Goal: Task Accomplishment & Management: Manage account settings

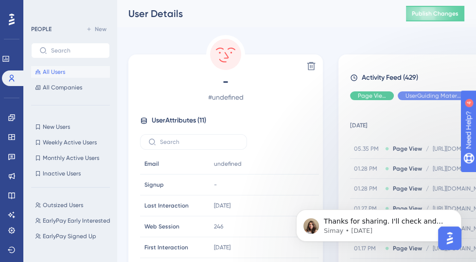
click at [59, 71] on span "All Users" at bounding box center [54, 72] width 22 height 8
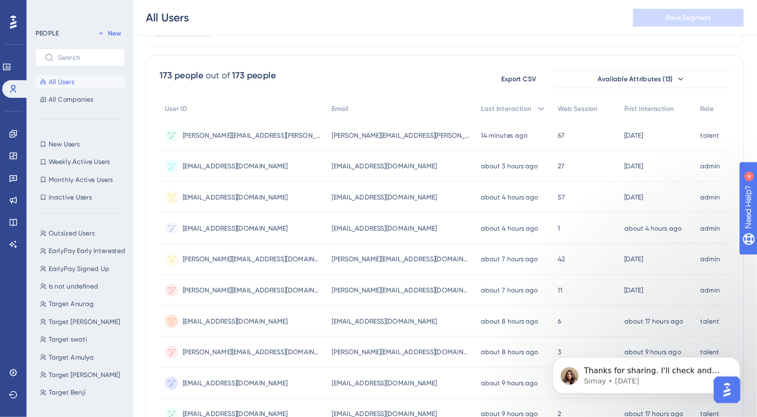
scroll to position [57, 0]
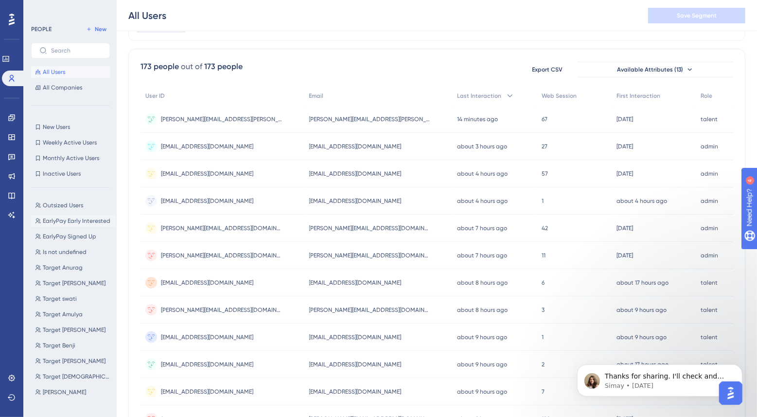
click at [65, 218] on span "EarlyPay Early Interested" at bounding box center [77, 221] width 68 height 8
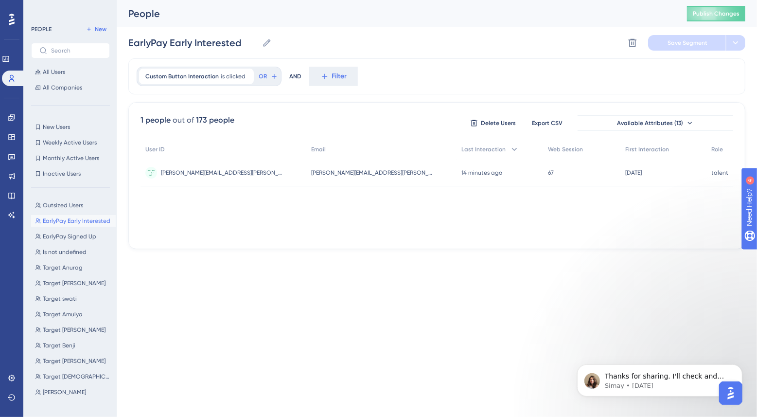
scroll to position [0, 0]
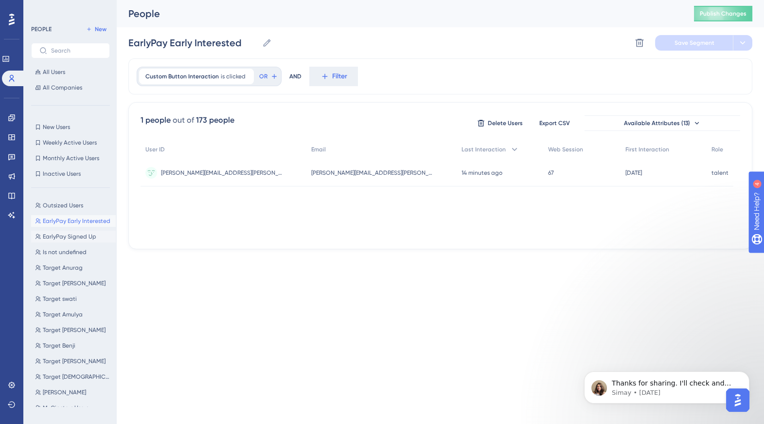
click at [65, 233] on span "EarlyPay Signed Up" at bounding box center [69, 236] width 53 height 8
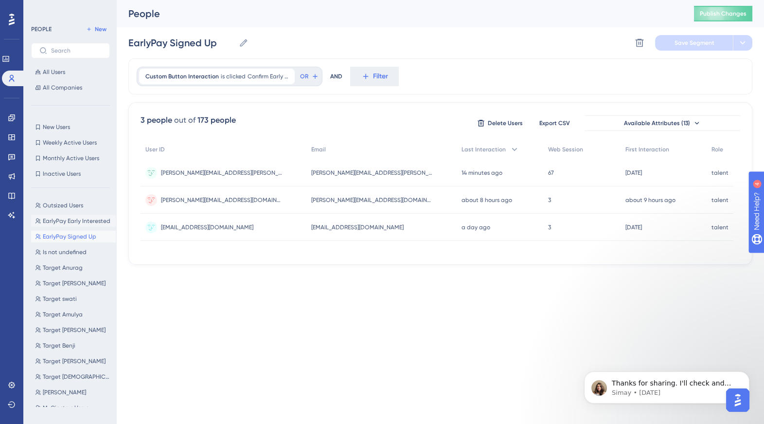
click at [64, 222] on span "EarlyPay Early Interested" at bounding box center [77, 221] width 68 height 8
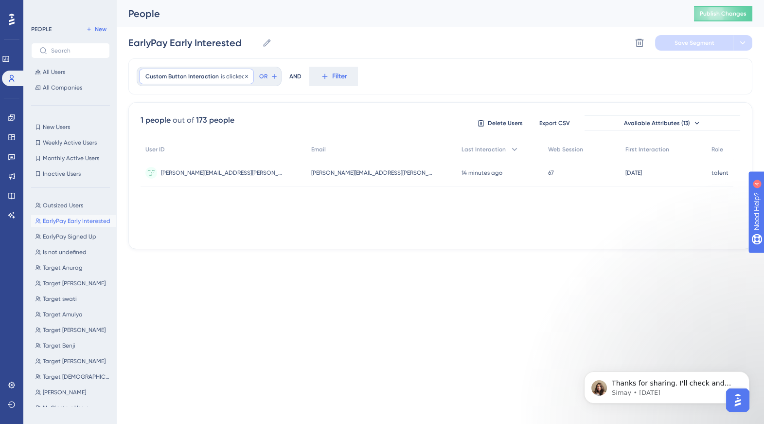
click at [195, 81] on div "Custom Button Interaction is clicked Remove" at bounding box center [196, 77] width 115 height 16
click at [189, 122] on span "Choose a button" at bounding box center [182, 124] width 52 height 12
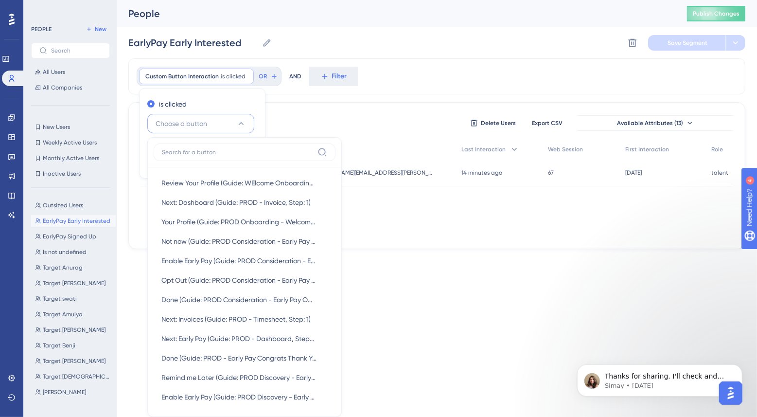
scroll to position [61, 0]
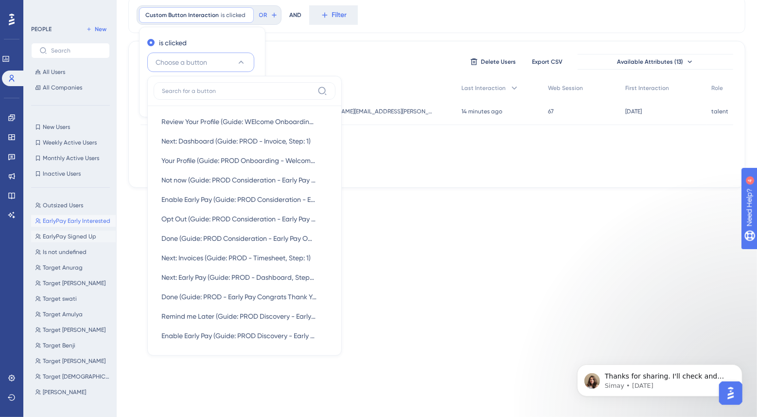
click at [49, 232] on span "EarlyPay Signed Up" at bounding box center [69, 236] width 53 height 8
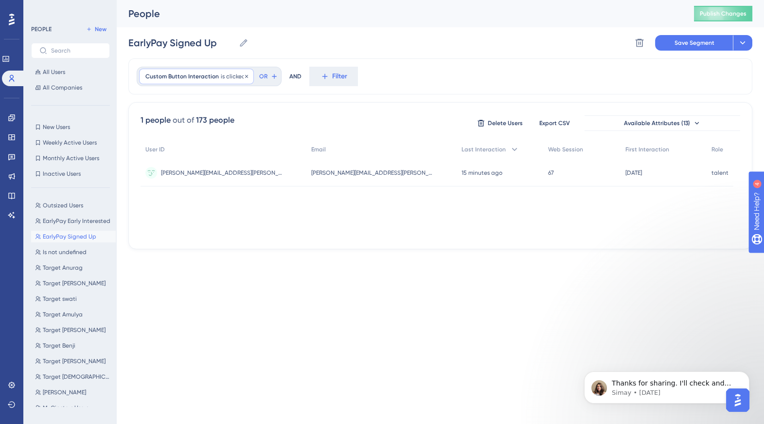
click at [212, 80] on div "Custom Button Interaction is clicked Remove" at bounding box center [196, 77] width 115 height 16
click at [254, 262] on div "Performance Users Engagement Widgets Feedback Product Updates Knowledge Base AI…" at bounding box center [440, 132] width 647 height 265
click at [50, 218] on span "EarlyPay Early Interested" at bounding box center [77, 221] width 68 height 8
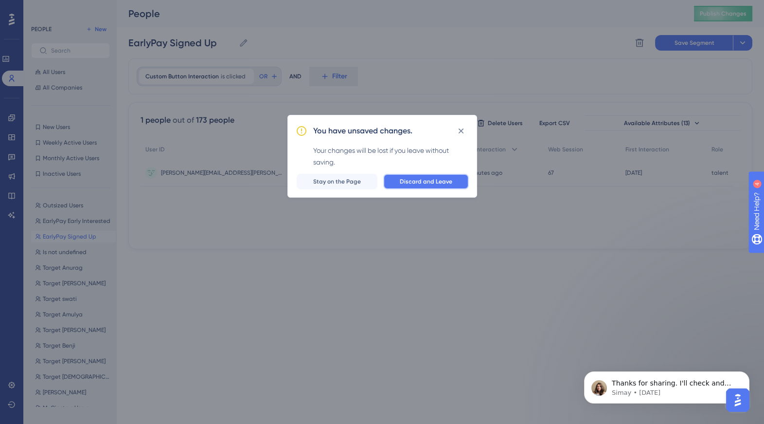
click at [411, 177] on span "Discard and Leave" at bounding box center [426, 181] width 53 height 8
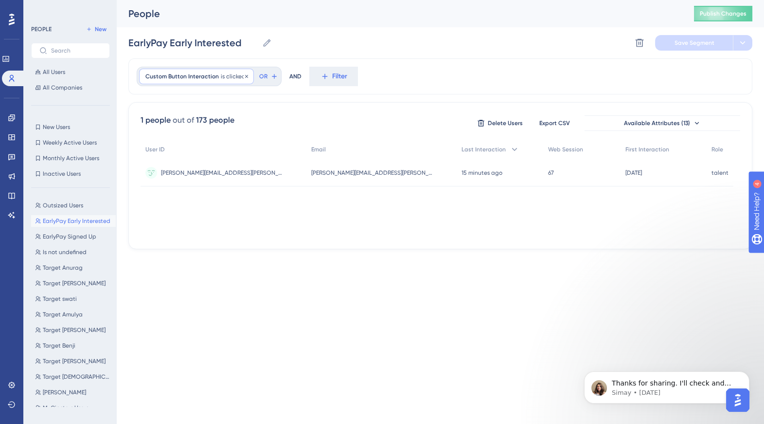
click at [221, 80] on span "is clicked" at bounding box center [233, 76] width 25 height 8
click at [210, 122] on button "Choose a button" at bounding box center [200, 123] width 107 height 19
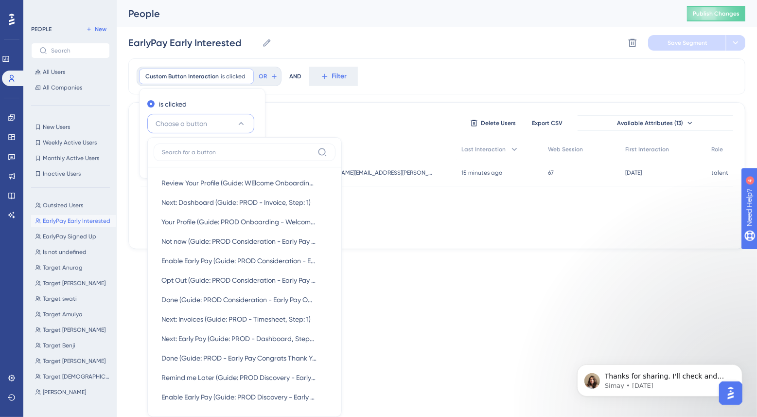
scroll to position [61, 0]
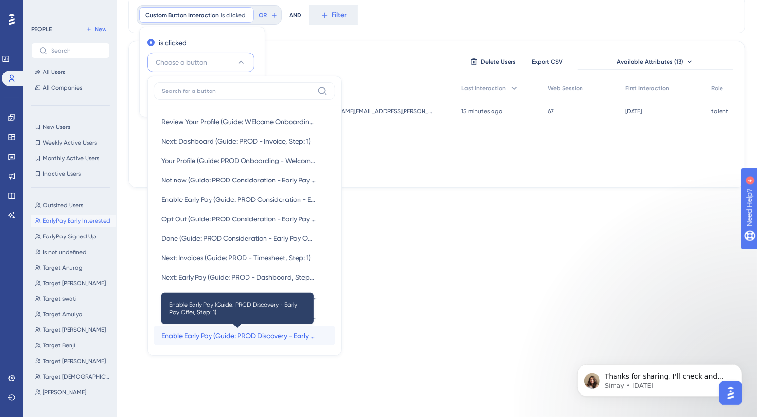
click at [211, 262] on span "Enable Early Pay (Guide: PROD Discovery - Early Pay Offer, Step: 1)" at bounding box center [238, 336] width 155 height 12
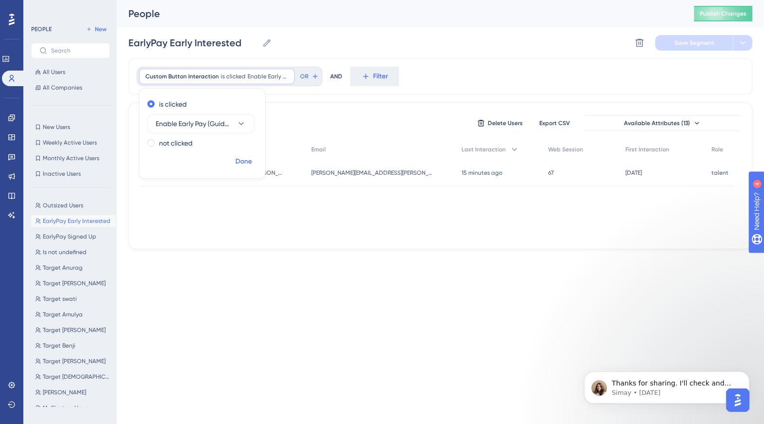
click at [238, 157] on span "Done" at bounding box center [243, 162] width 17 height 12
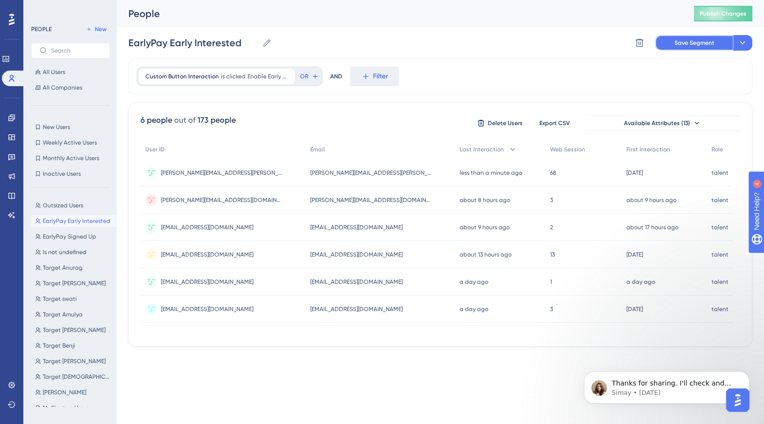
click at [476, 47] on button "Save Segment" at bounding box center [694, 43] width 78 height 16
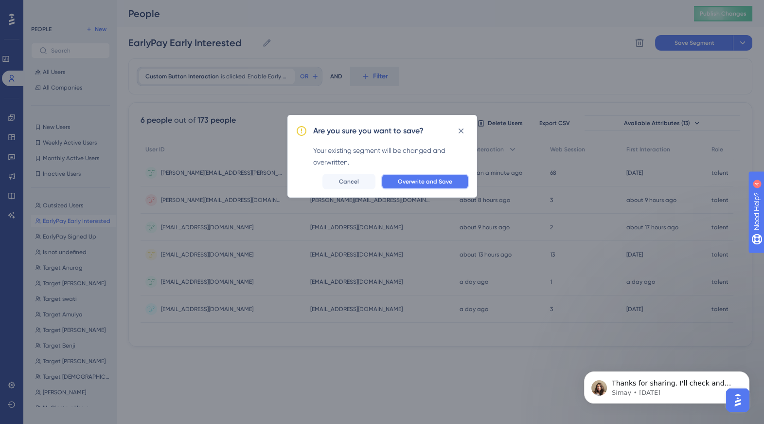
click at [424, 185] on button "Overwrite and Save" at bounding box center [425, 182] width 88 height 16
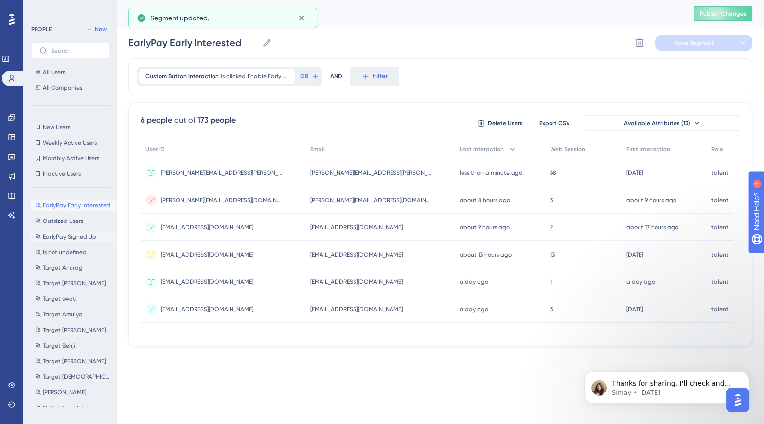
click at [72, 235] on span "EarlyPay Signed Up" at bounding box center [69, 236] width 53 height 8
type input "EarlyPay Signed Up"
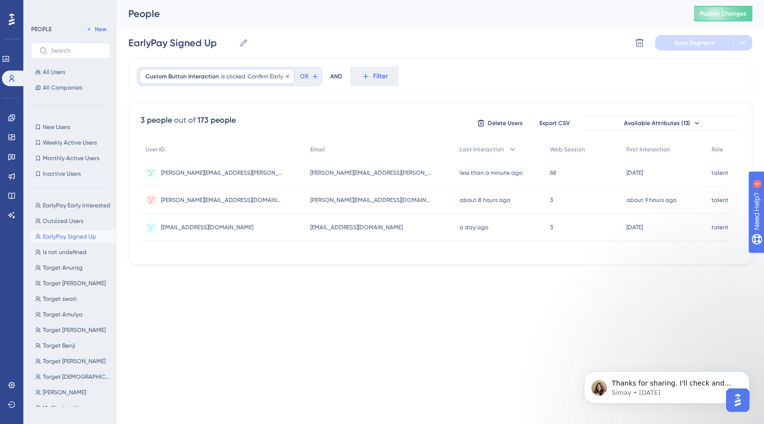
click at [230, 79] on span "is clicked" at bounding box center [233, 76] width 25 height 8
click at [210, 125] on span "Confirm Early Pay (Guide: PROD - Early Pay Configuration, Step: 1)" at bounding box center [194, 124] width 77 height 12
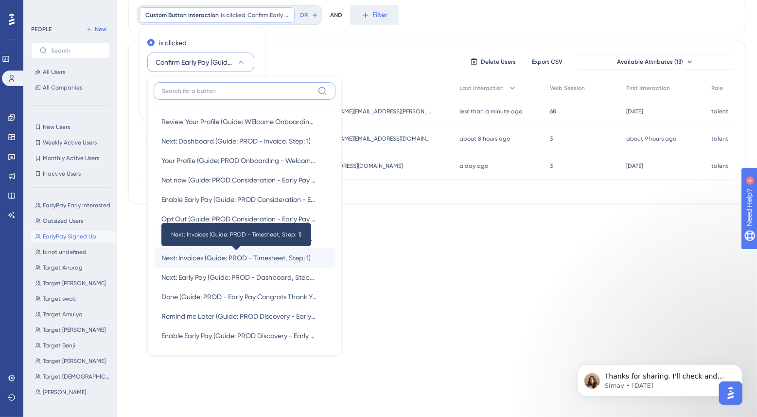
scroll to position [99, 0]
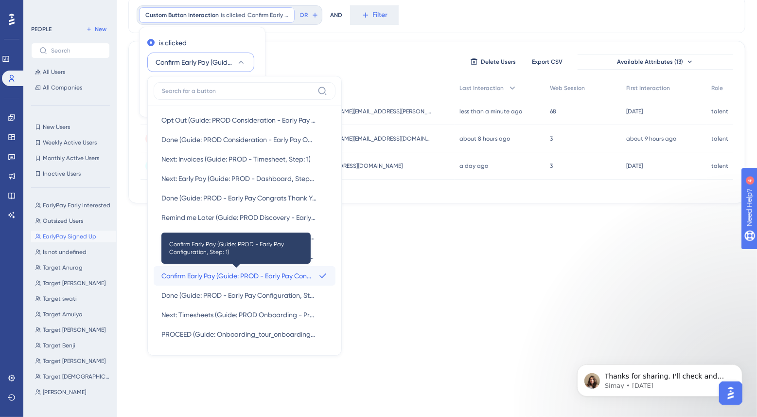
click at [229, 262] on span "Confirm Early Pay (Guide: PROD - Early Pay Configuration, Step: 1)" at bounding box center [237, 276] width 153 height 12
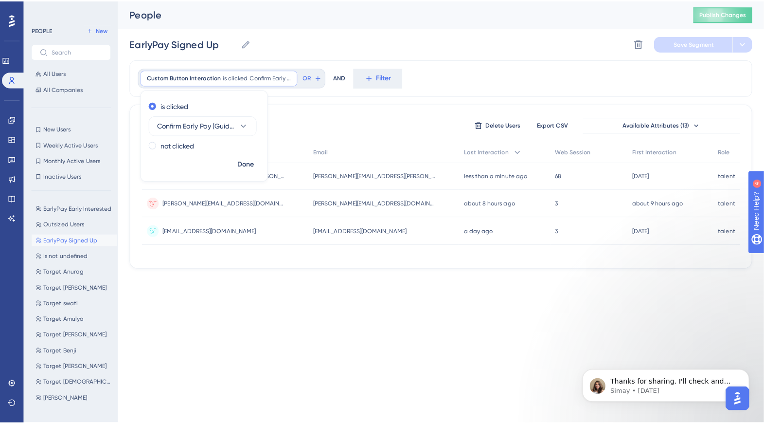
scroll to position [0, 0]
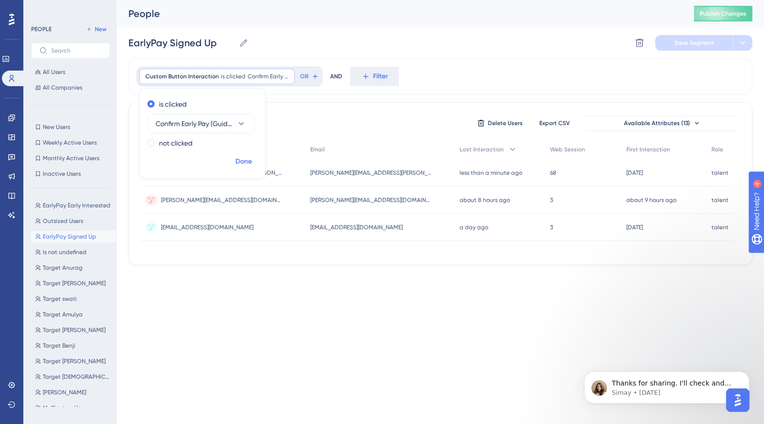
click at [240, 155] on button "Done" at bounding box center [243, 162] width 27 height 18
click at [204, 200] on span "[PERSON_NAME][EMAIL_ADDRESS][DOMAIN_NAME]" at bounding box center [222, 200] width 122 height 8
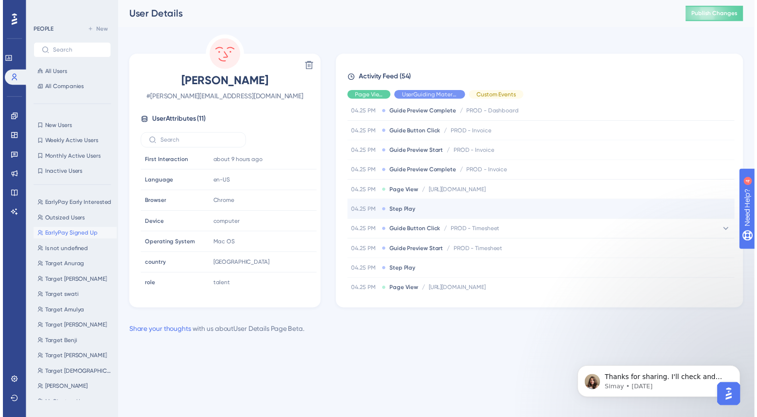
scroll to position [788, 0]
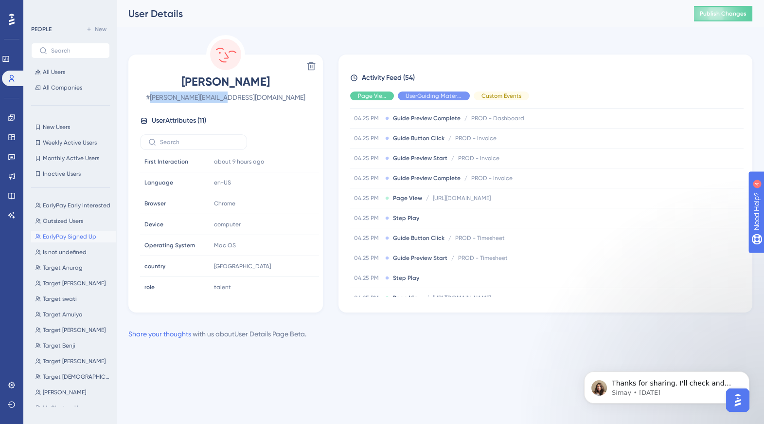
drag, startPoint x: 268, startPoint y: 96, endPoint x: 187, endPoint y: 101, distance: 81.4
click at [187, 101] on span "# [PERSON_NAME][EMAIL_ADDRESS][DOMAIN_NAME]" at bounding box center [225, 97] width 171 height 12
copy span "[PERSON_NAME][EMAIL_ADDRESS][DOMAIN_NAME]"
click at [4, 80] on link at bounding box center [13, 79] width 23 height 16
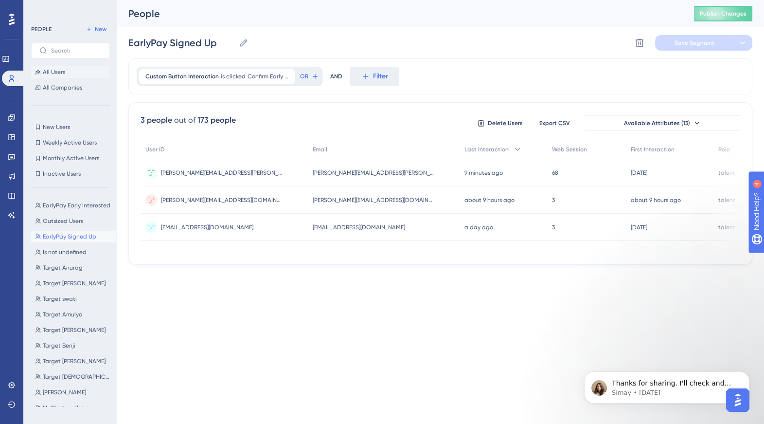
click at [65, 75] on button "All Users" at bounding box center [70, 72] width 79 height 12
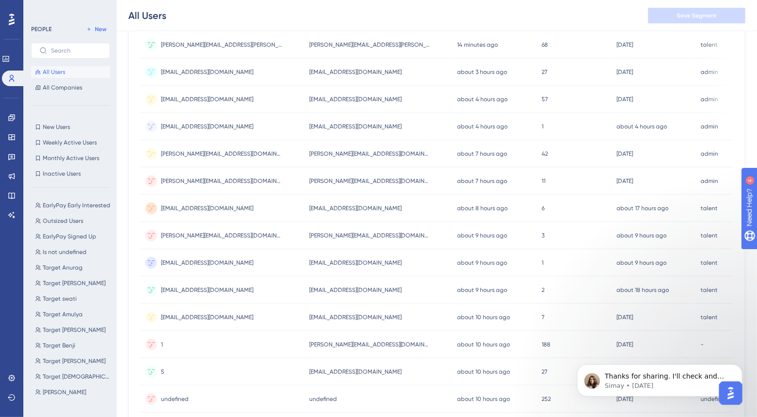
scroll to position [21, 0]
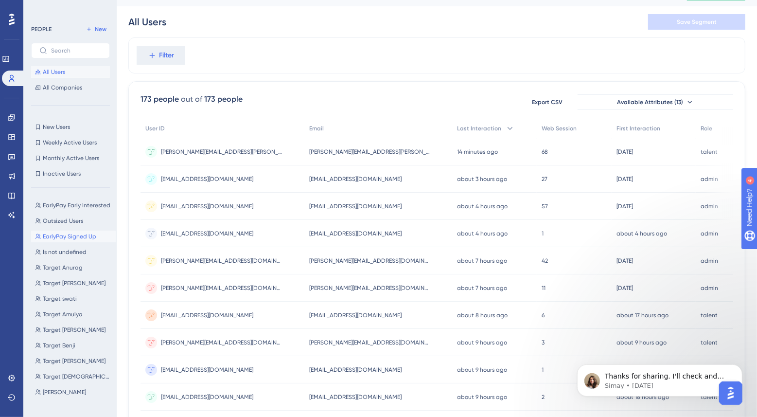
click at [65, 234] on span "EarlyPay Signed Up" at bounding box center [69, 236] width 53 height 8
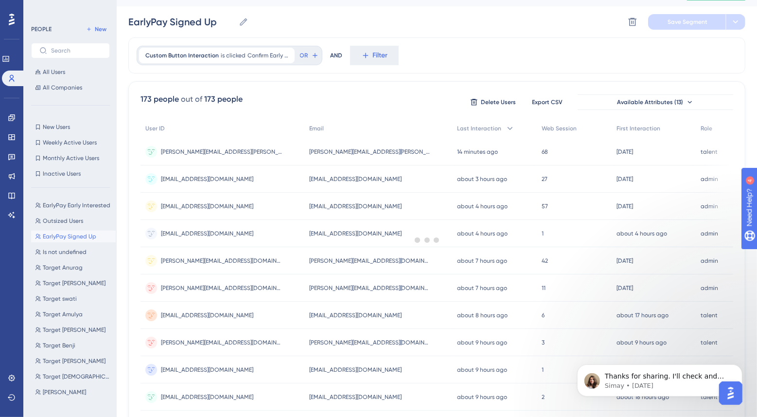
scroll to position [0, 0]
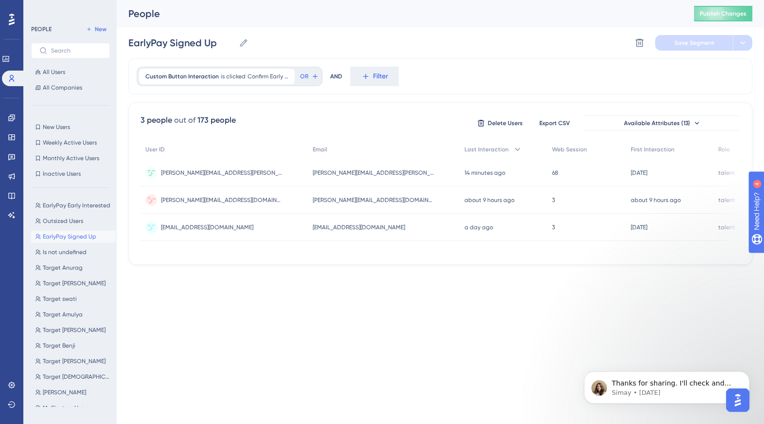
click at [233, 196] on div "[PERSON_NAME][EMAIL_ADDRESS][DOMAIN_NAME] [PERSON_NAME][EMAIL_ADDRESS][DOMAIN_N…" at bounding box center [224, 199] width 167 height 27
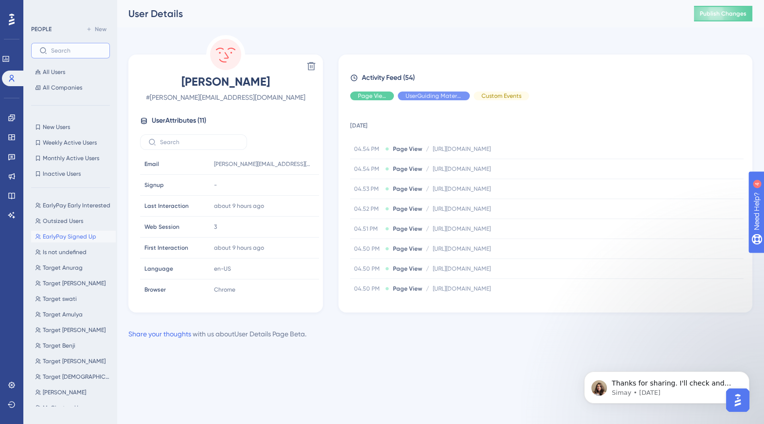
click at [74, 50] on input "text" at bounding box center [76, 50] width 51 height 7
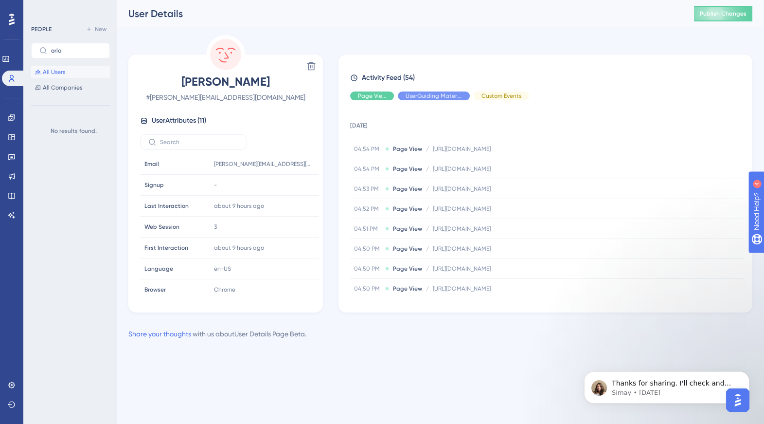
click at [72, 70] on button "All Users" at bounding box center [70, 72] width 79 height 12
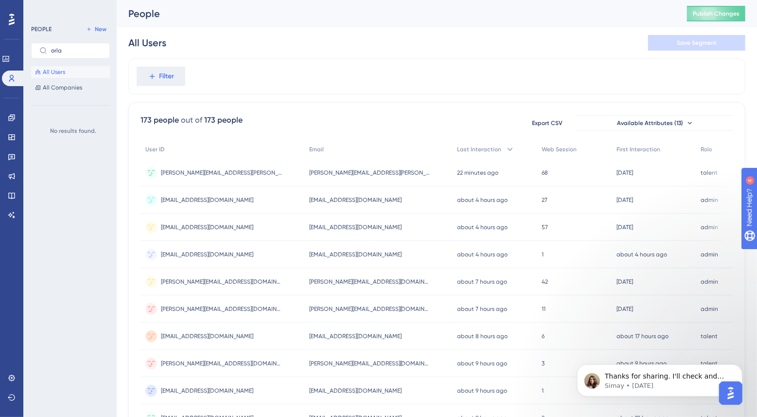
click at [70, 70] on button "All Users" at bounding box center [70, 72] width 79 height 12
click at [84, 56] on label "orla" at bounding box center [70, 51] width 79 height 16
click at [84, 54] on input "orla" at bounding box center [76, 50] width 51 height 7
click at [78, 55] on label "orla" at bounding box center [70, 51] width 79 height 16
click at [78, 54] on input "orla" at bounding box center [76, 50] width 51 height 7
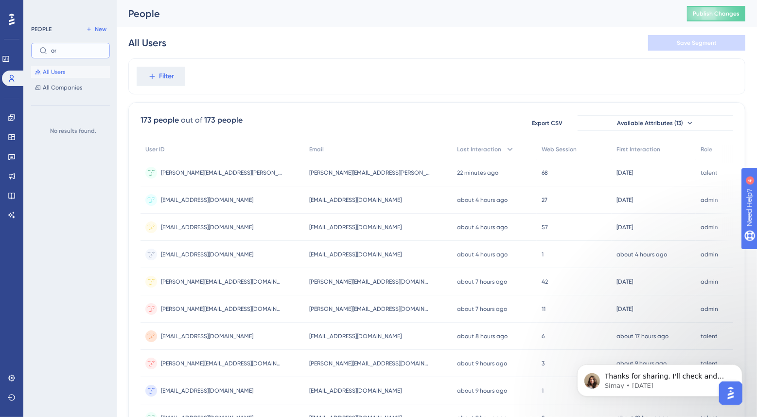
type input "o"
type input "orla"
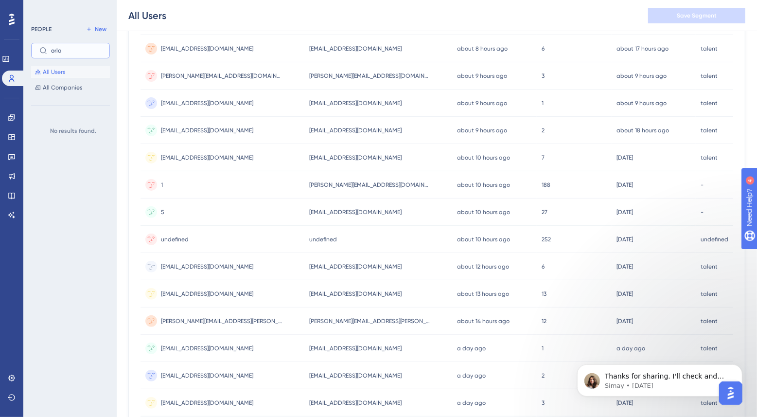
scroll to position [321, 0]
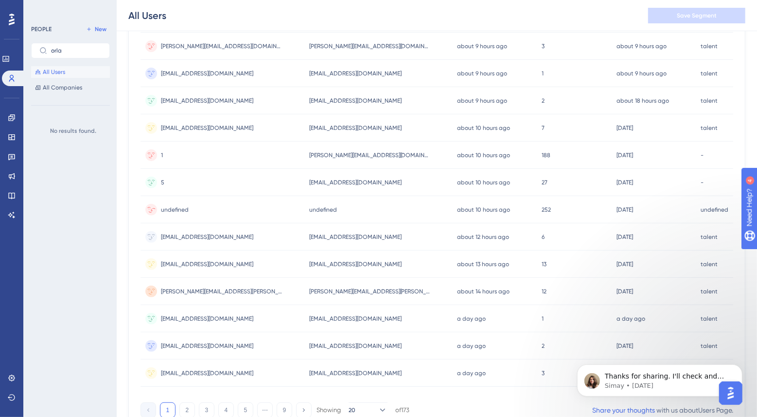
click at [205, 208] on div "undefined undefined" at bounding box center [223, 209] width 164 height 27
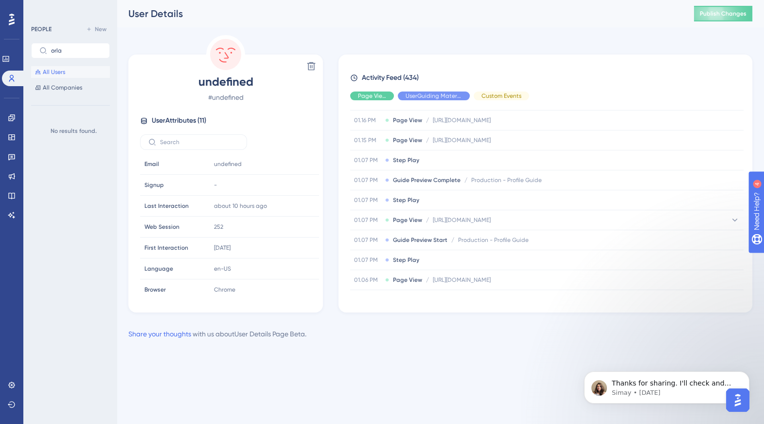
scroll to position [333, 0]
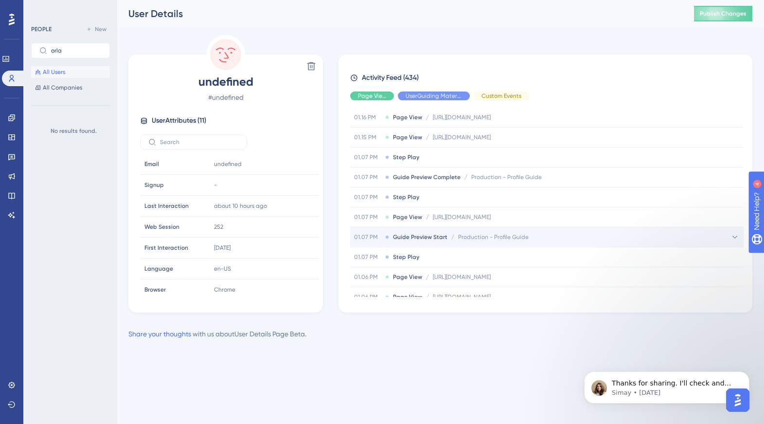
click at [476, 237] on div "01.07 PM Guide Preview Start / Production - Profile Guide Production - Profile …" at bounding box center [546, 236] width 393 height 19
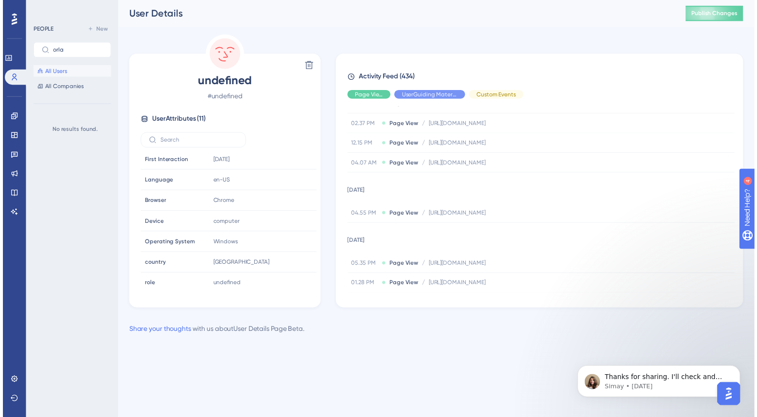
scroll to position [0, 0]
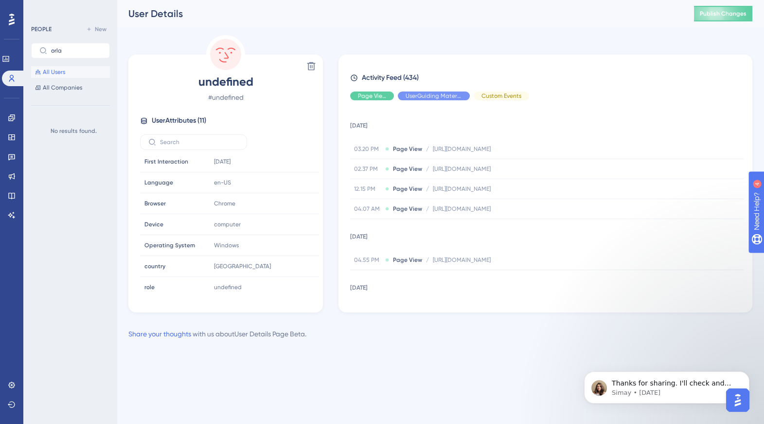
click at [72, 73] on button "All Users" at bounding box center [70, 72] width 79 height 12
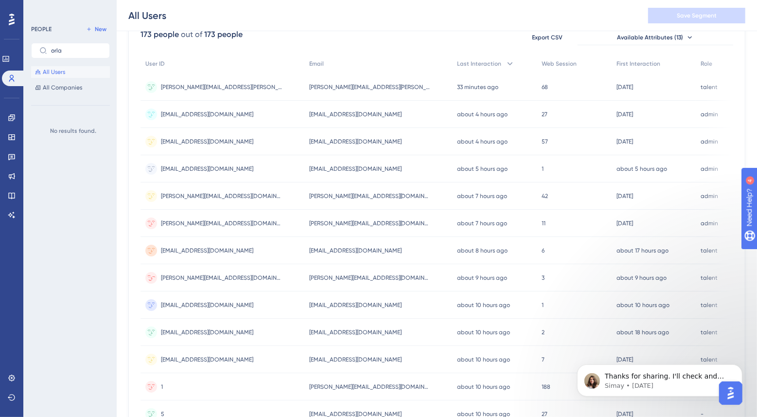
scroll to position [112, 0]
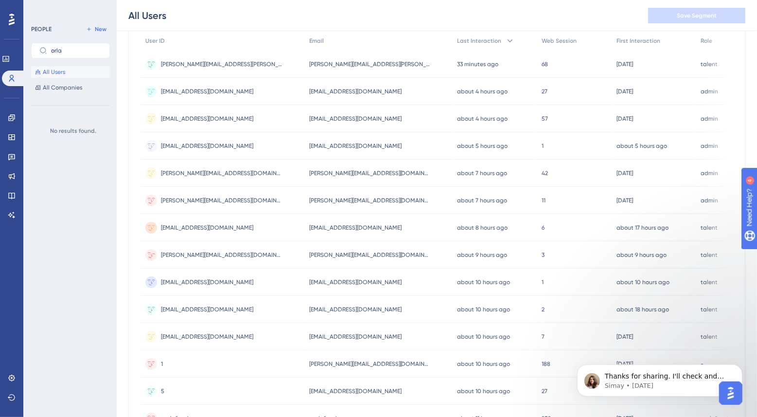
click at [254, 255] on div "[PERSON_NAME][EMAIL_ADDRESS][DOMAIN_NAME] [PERSON_NAME][EMAIL_ADDRESS][DOMAIN_N…" at bounding box center [223, 254] width 164 height 27
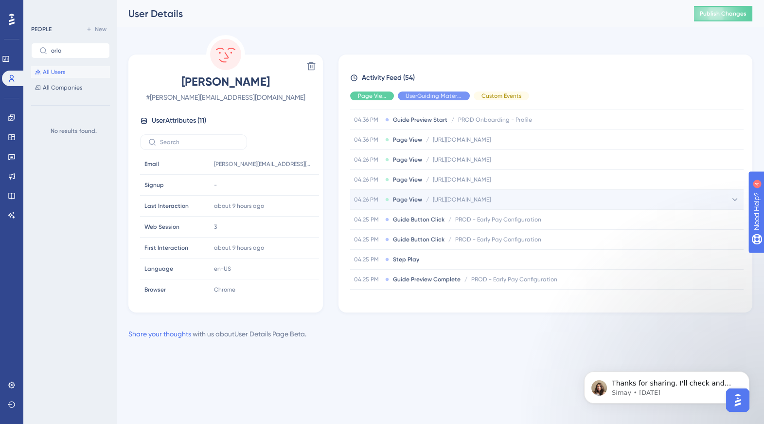
scroll to position [408, 0]
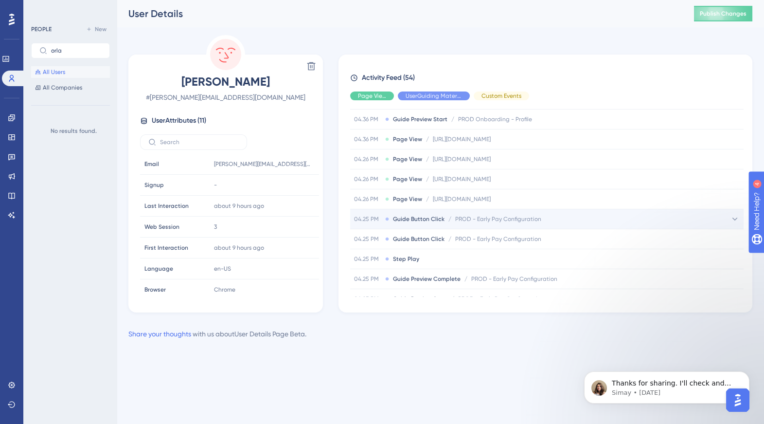
click at [476, 217] on div "04.25 PM Guide Button Click / PROD - Early Pay Configuration PROD - Early Pay C…" at bounding box center [546, 218] width 393 height 19
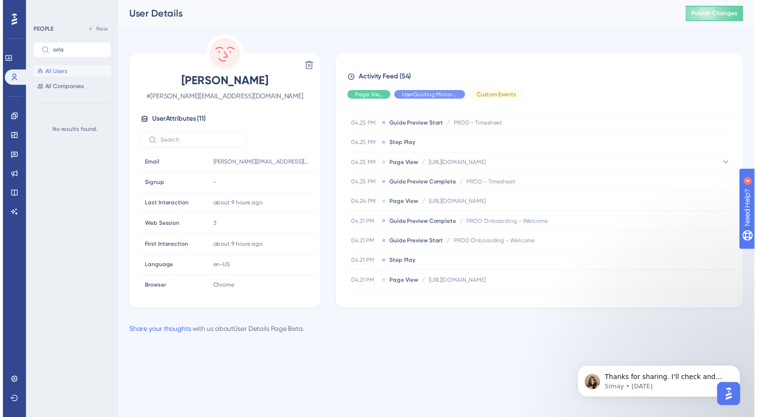
scroll to position [1095, 0]
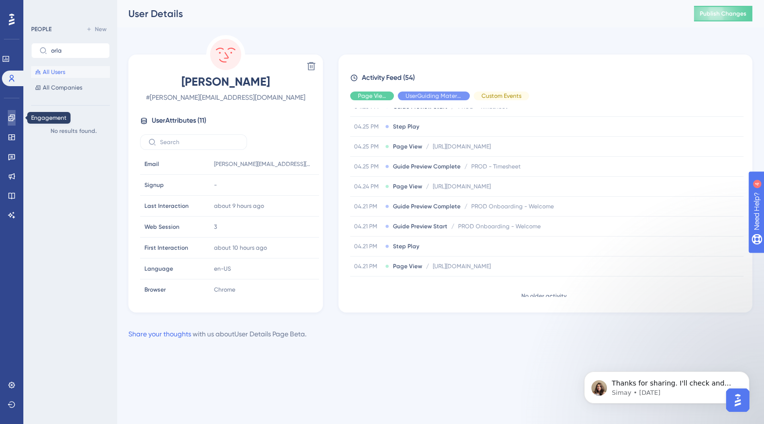
click at [16, 117] on link at bounding box center [12, 118] width 8 height 16
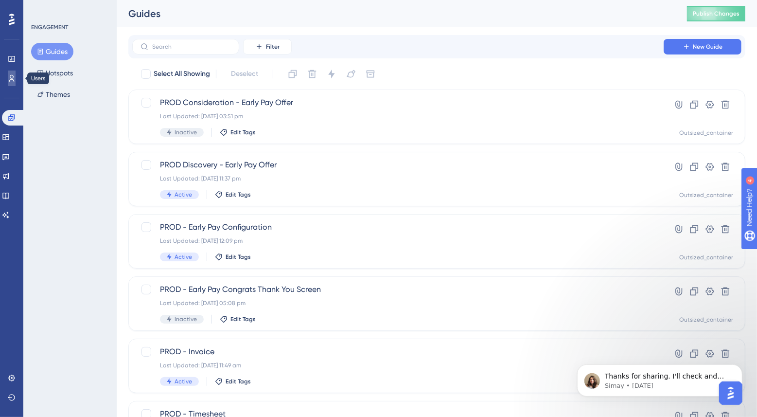
click at [12, 82] on link at bounding box center [12, 79] width 8 height 16
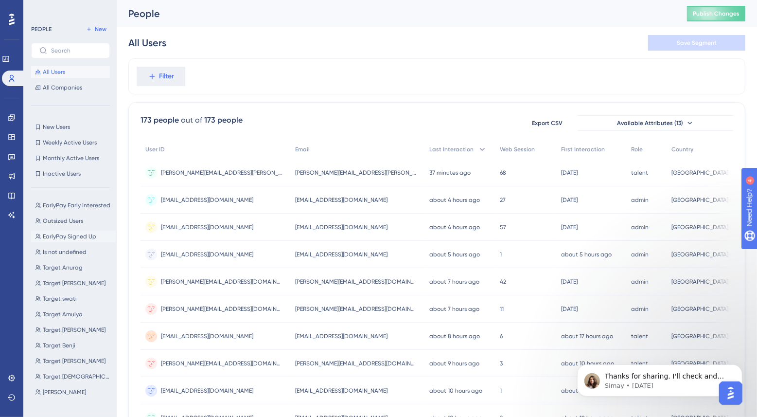
click at [68, 232] on button "EarlyPay Signed Up EarlyPay Signed Up" at bounding box center [73, 237] width 85 height 12
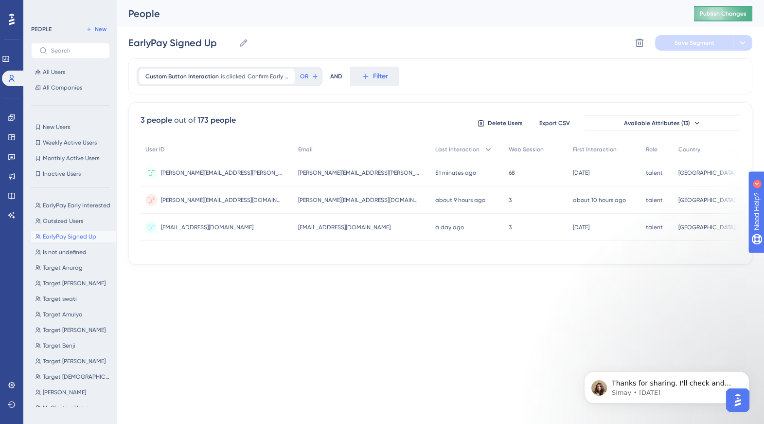
click at [476, 15] on span "Publish Changes" at bounding box center [723, 14] width 47 height 8
click at [476, 57] on div "EarlyPay Signed Up EarlyPay Signed Up Delete Segment Save Segment" at bounding box center [440, 42] width 624 height 31
click at [10, 62] on icon at bounding box center [6, 59] width 8 height 8
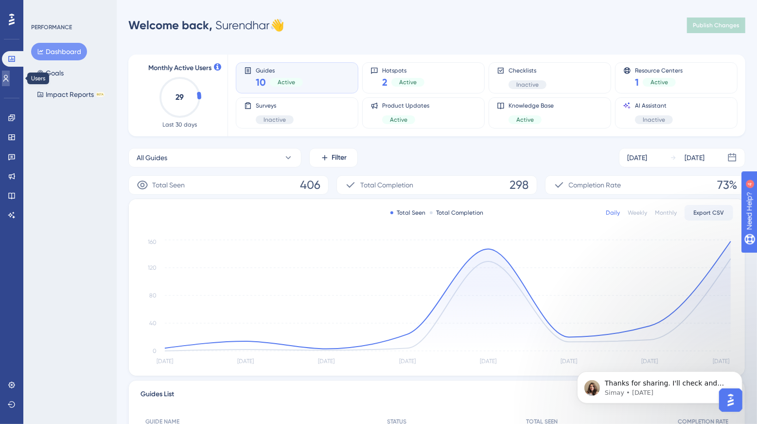
click at [10, 78] on link at bounding box center [6, 79] width 8 height 16
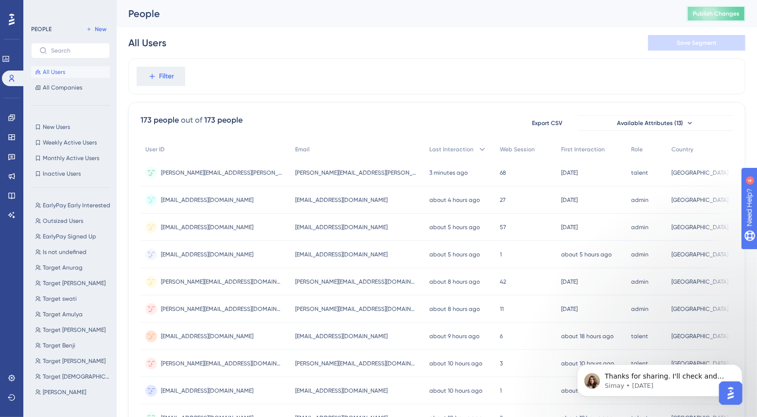
click at [476, 12] on span "Publish Changes" at bounding box center [716, 14] width 47 height 8
